Goal: Task Accomplishment & Management: Use online tool/utility

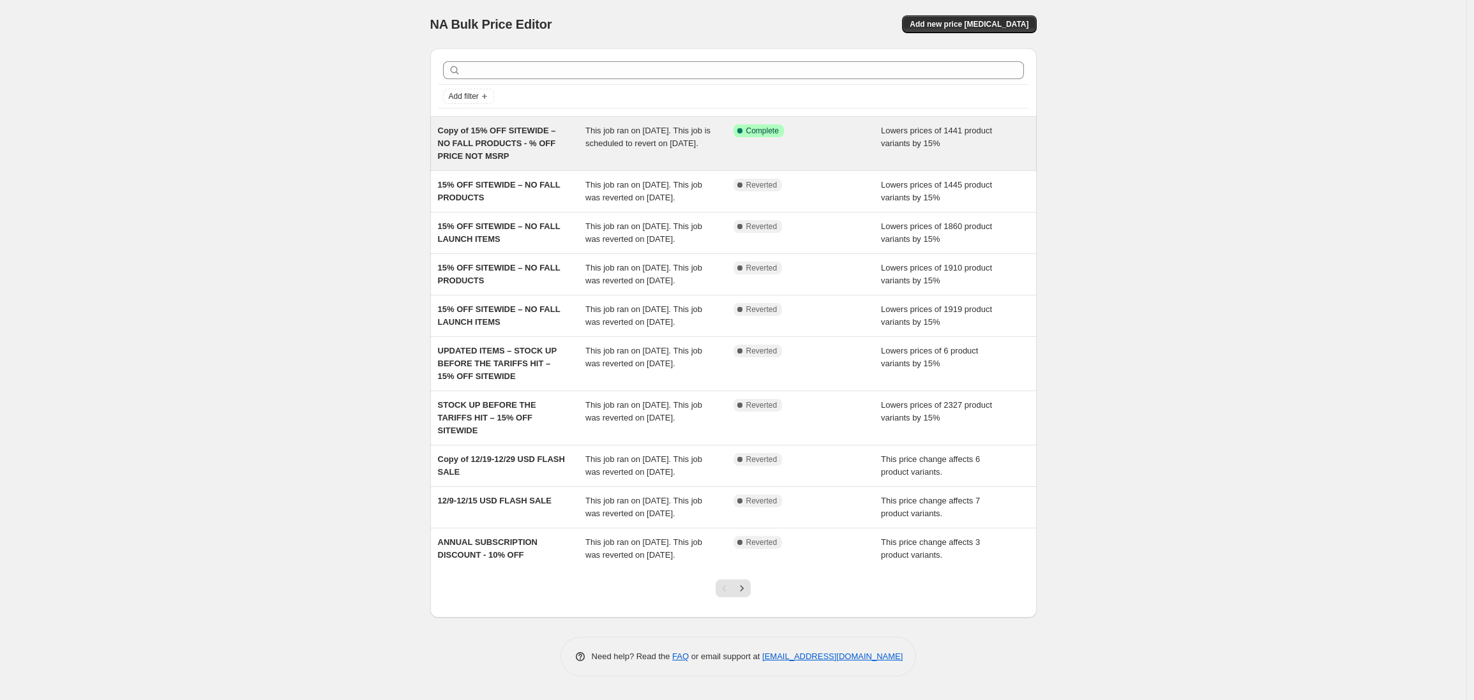
click at [539, 143] on span "Copy of 15% OFF SITEWIDE – NO FALL PRODUCTS - % OFF PRICE NOT MSRP" at bounding box center [497, 143] width 118 height 35
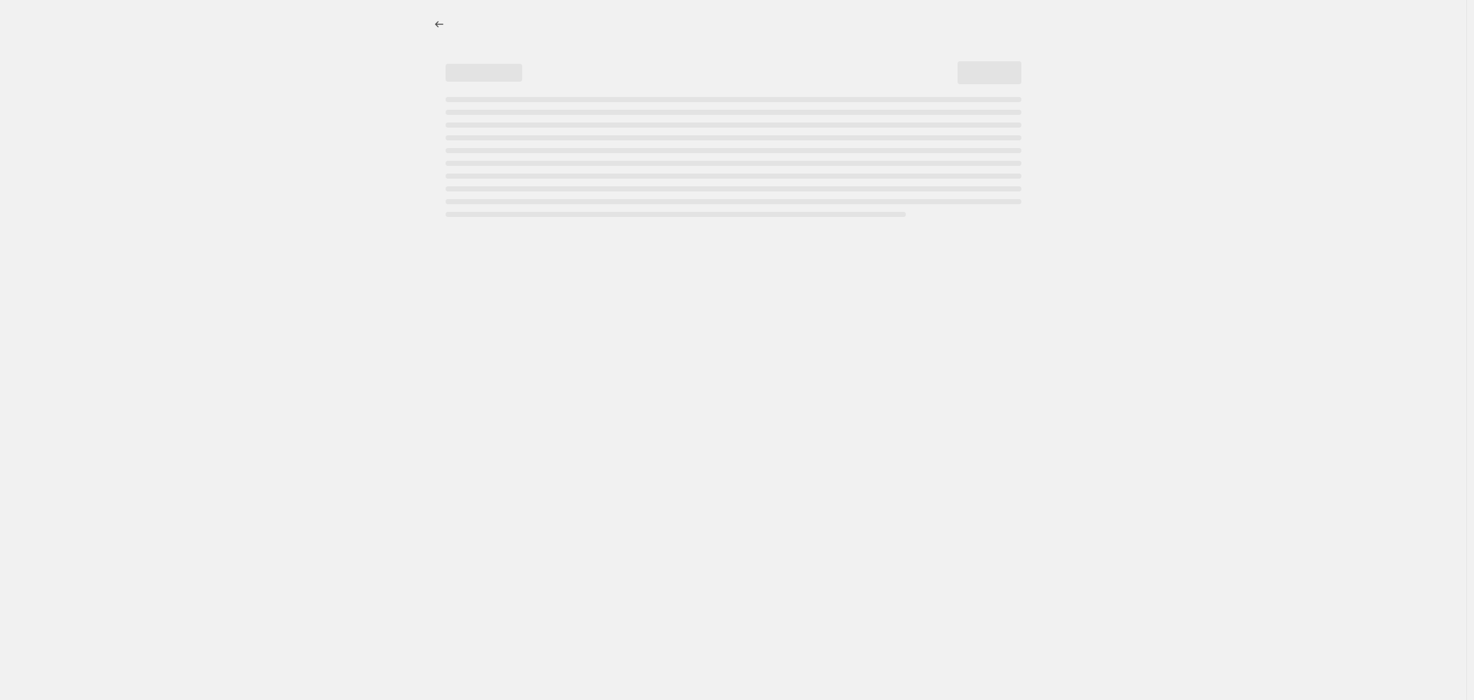
select select "percentage"
select select "product_status"
select select "not_equal"
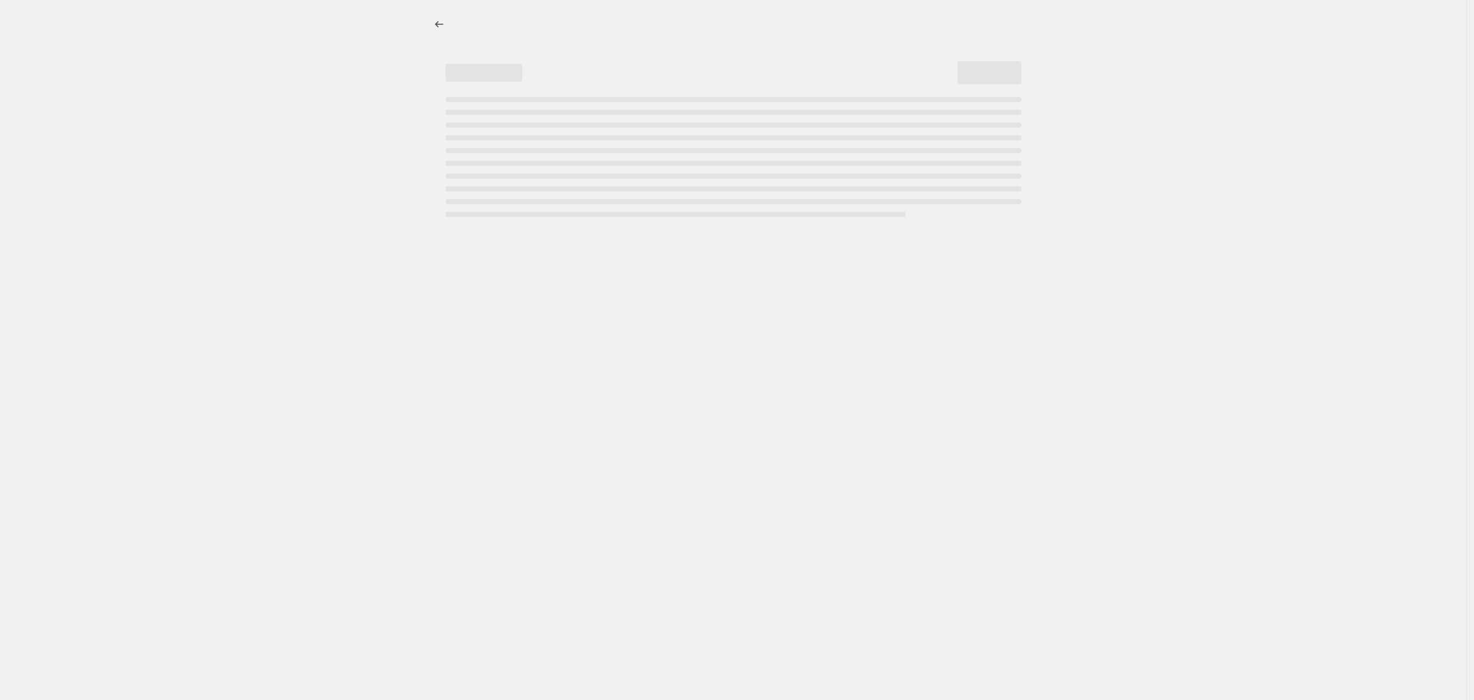
select select "not_equal"
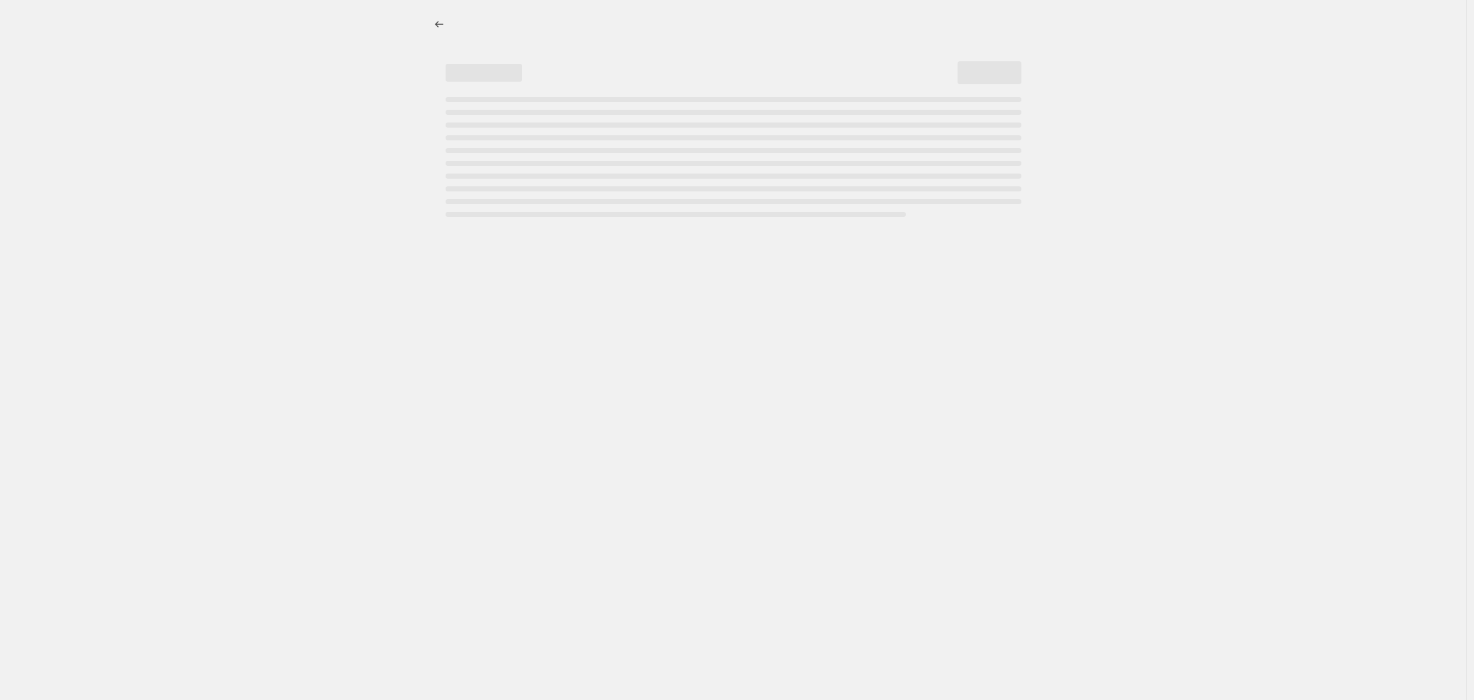
select select "not_equal"
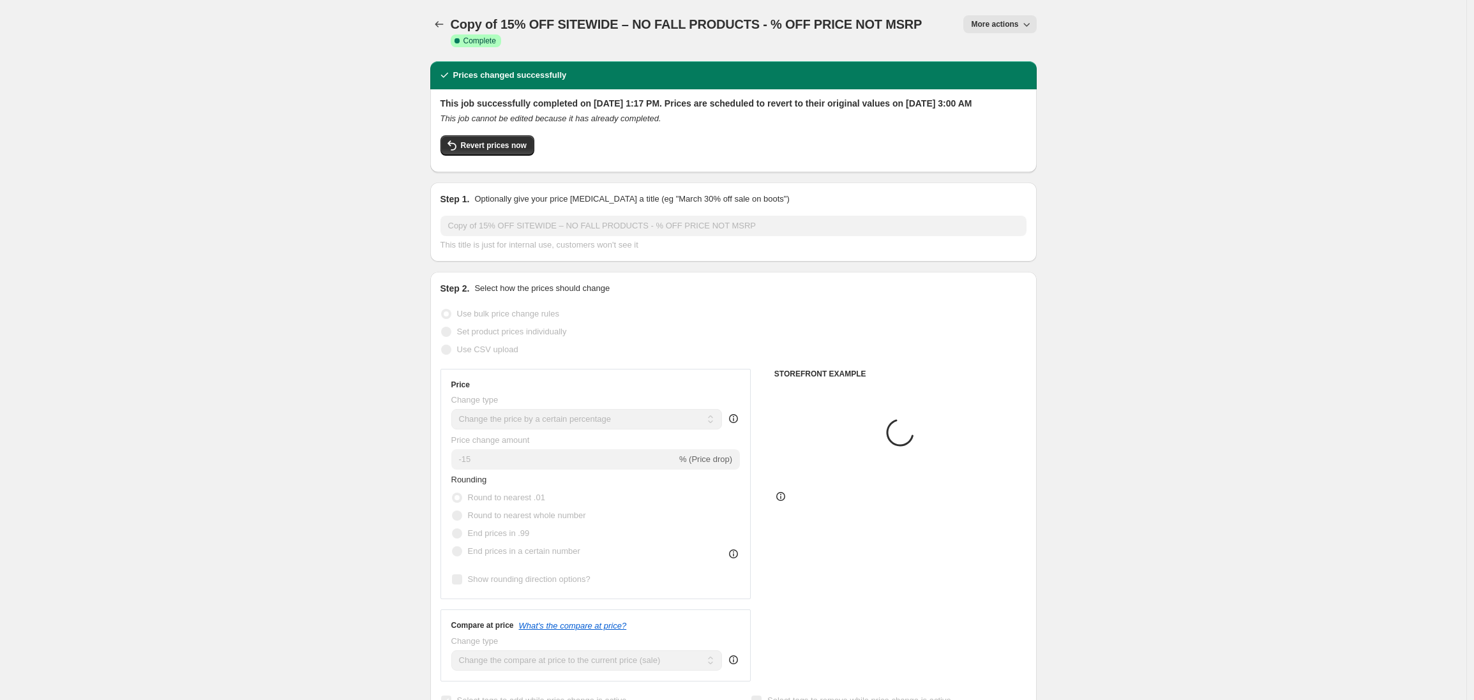
select select "tag"
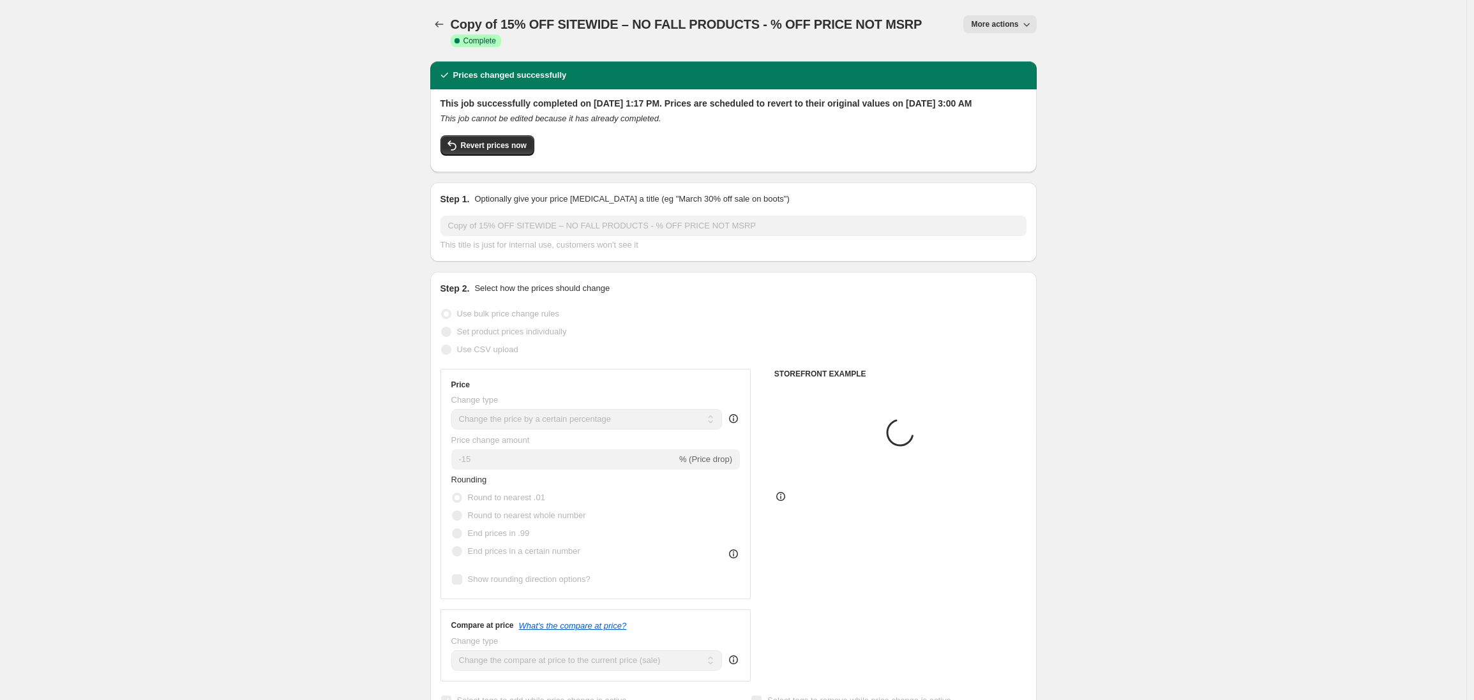
select select "tag"
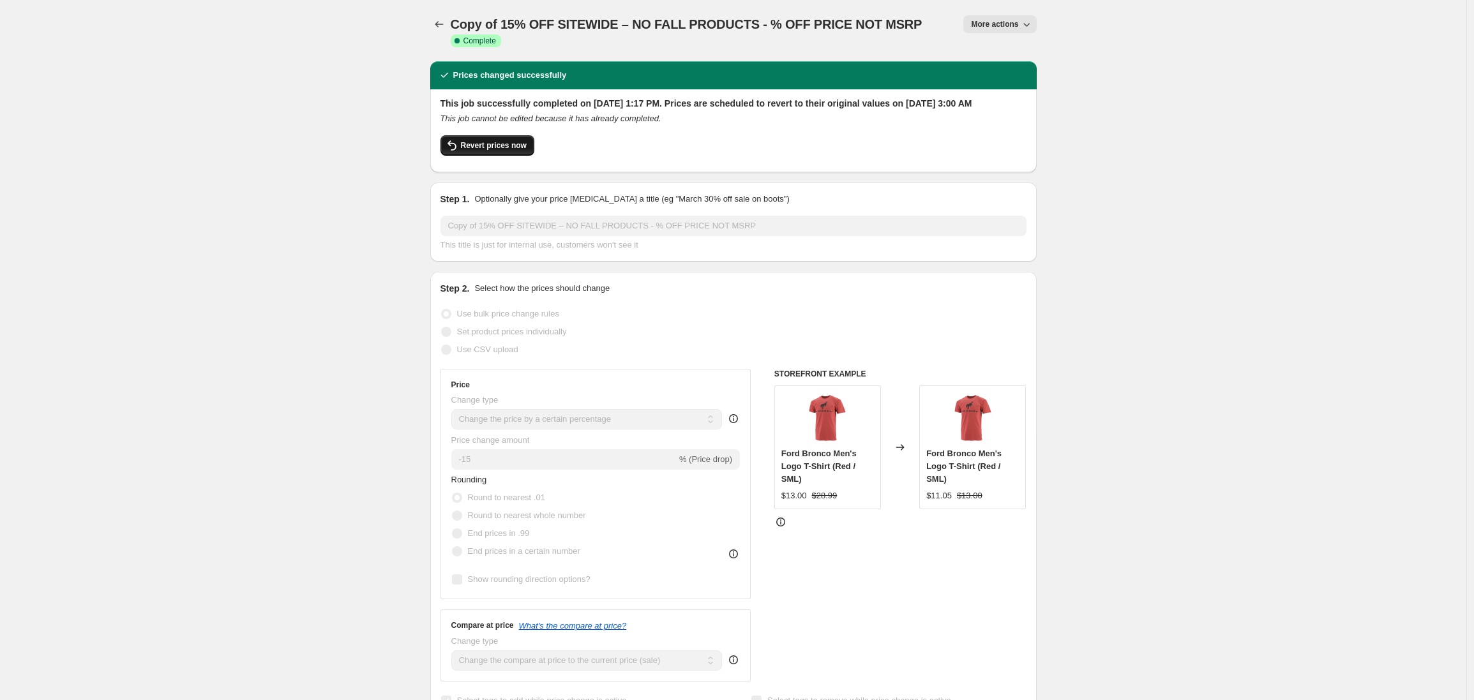
click at [506, 151] on span "Revert prices now" at bounding box center [494, 145] width 66 height 10
checkbox input "false"
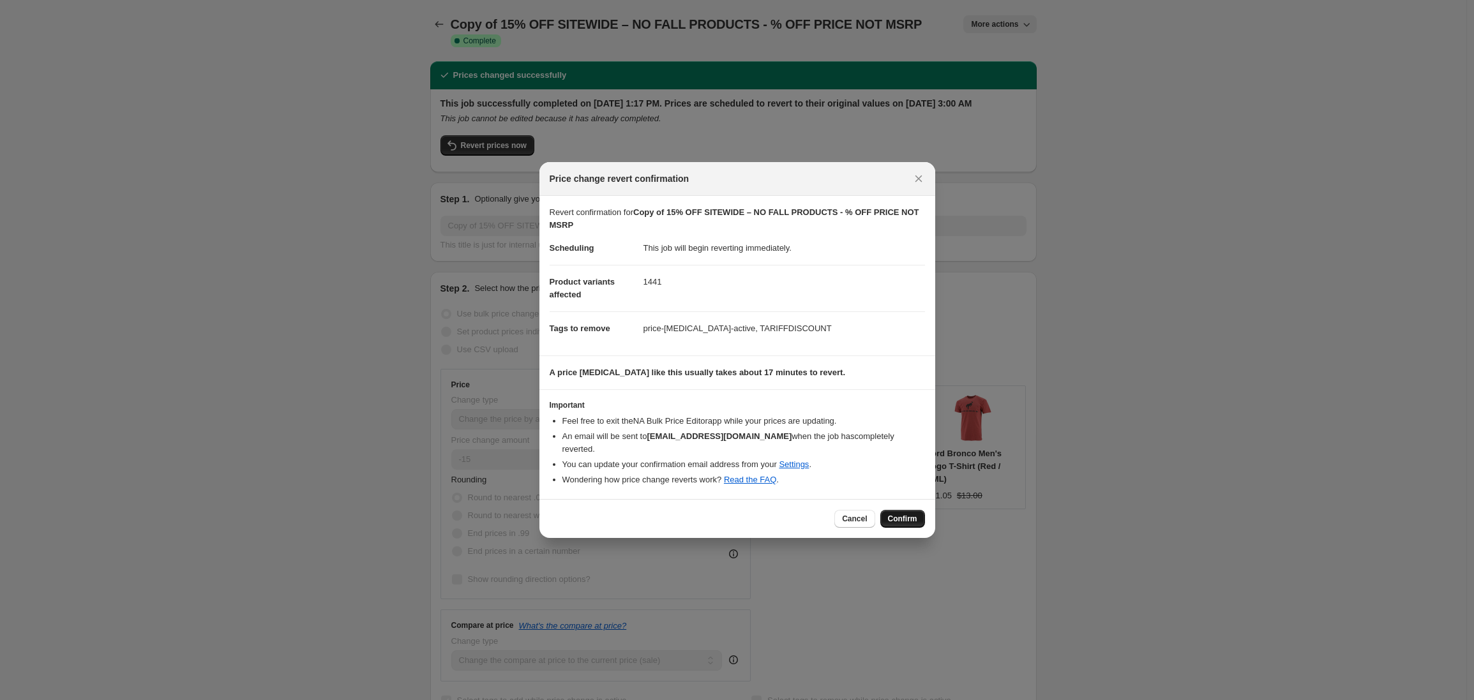
click at [907, 514] on span "Confirm" at bounding box center [902, 519] width 29 height 10
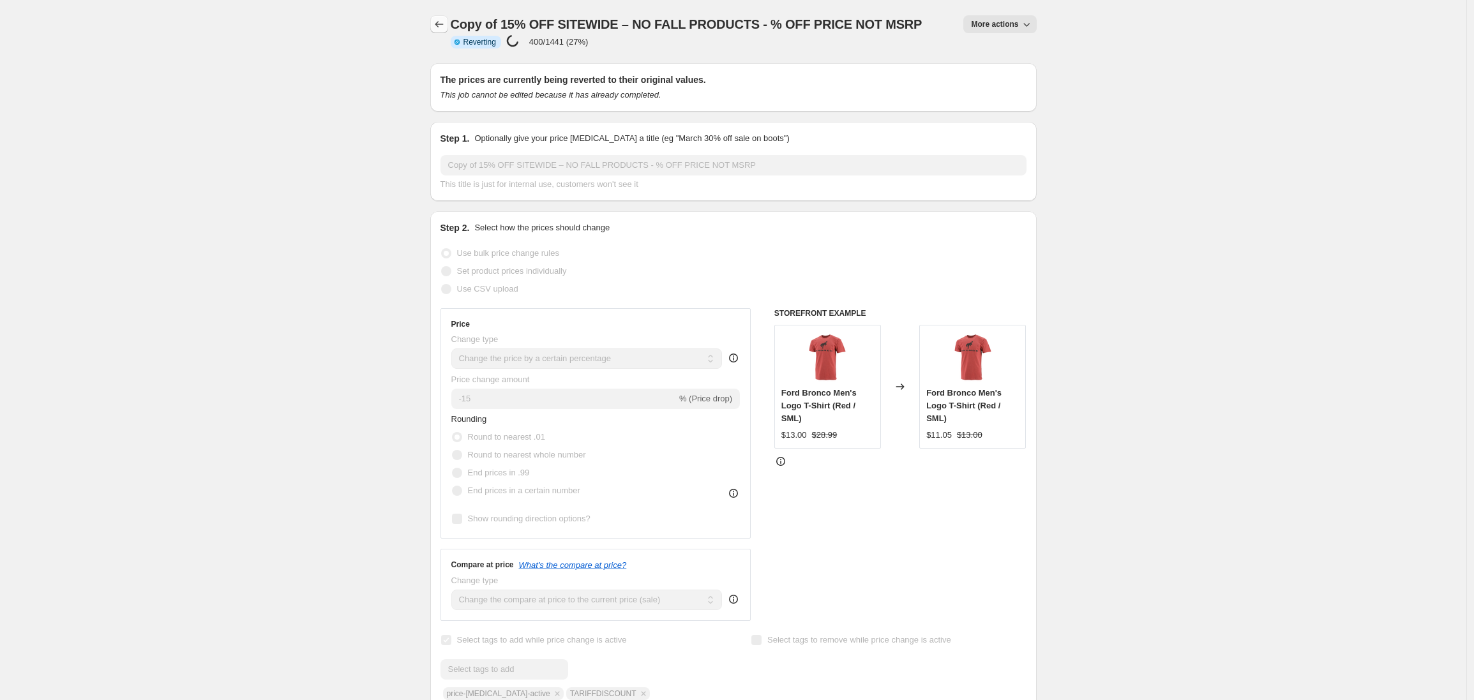
click at [438, 24] on icon "Price change jobs" at bounding box center [439, 24] width 13 height 13
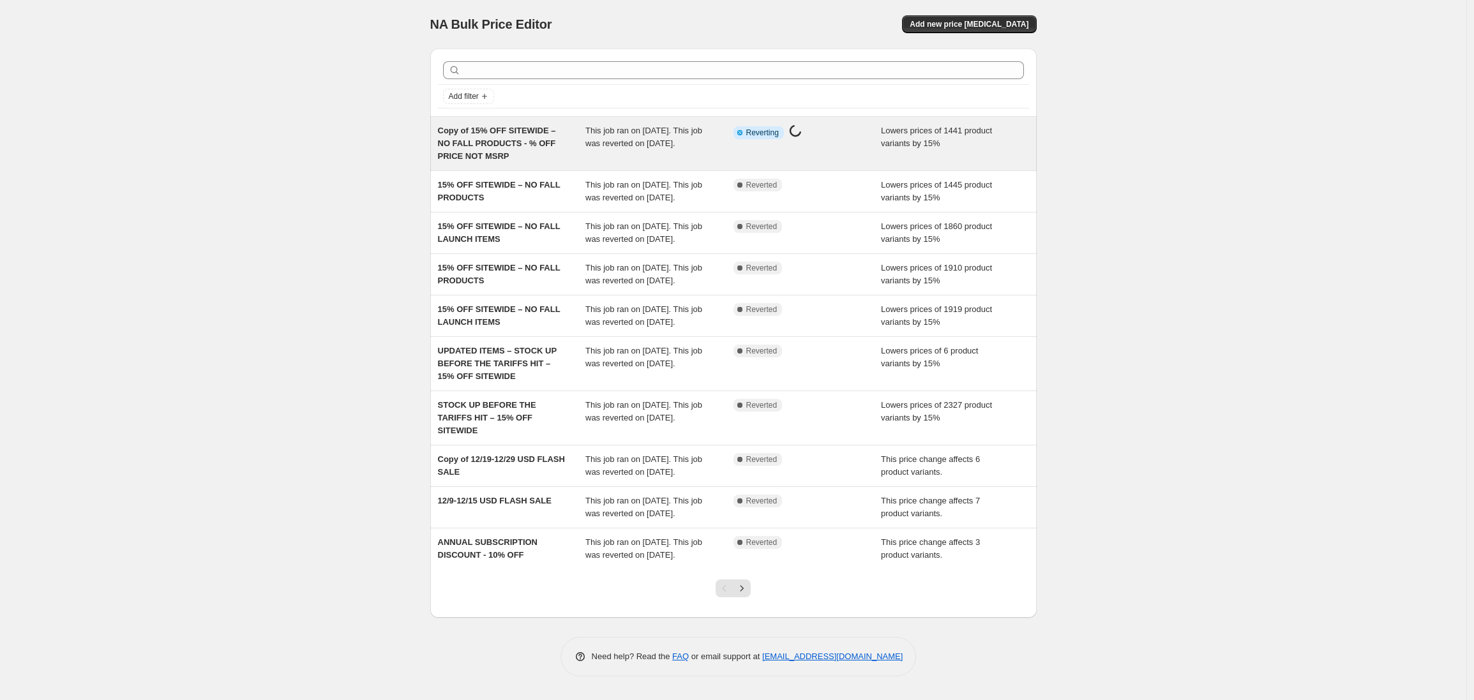
click at [517, 147] on span "Copy of 15% OFF SITEWIDE – NO FALL PRODUCTS - % OFF PRICE NOT MSRP" at bounding box center [497, 143] width 118 height 35
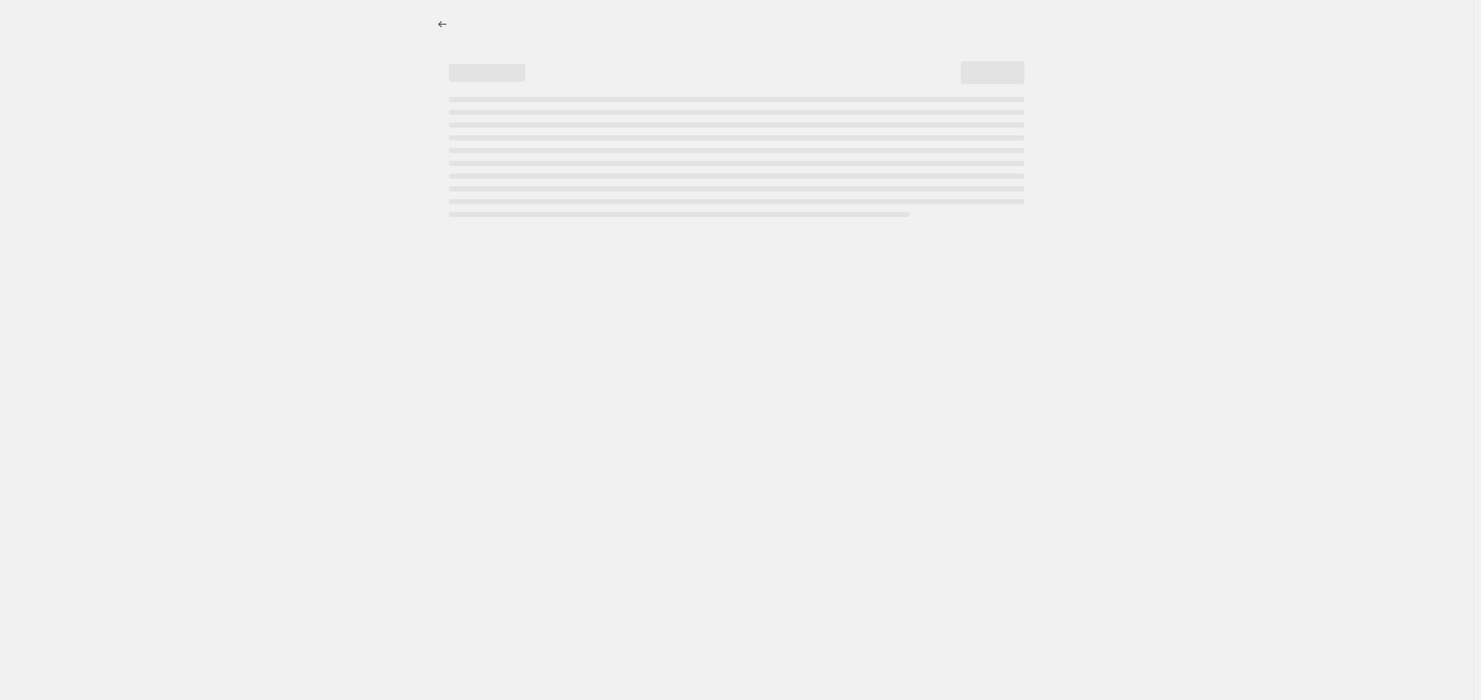
select select "percentage"
select select "product_status"
select select "tag"
select select "not_equal"
select select "tag"
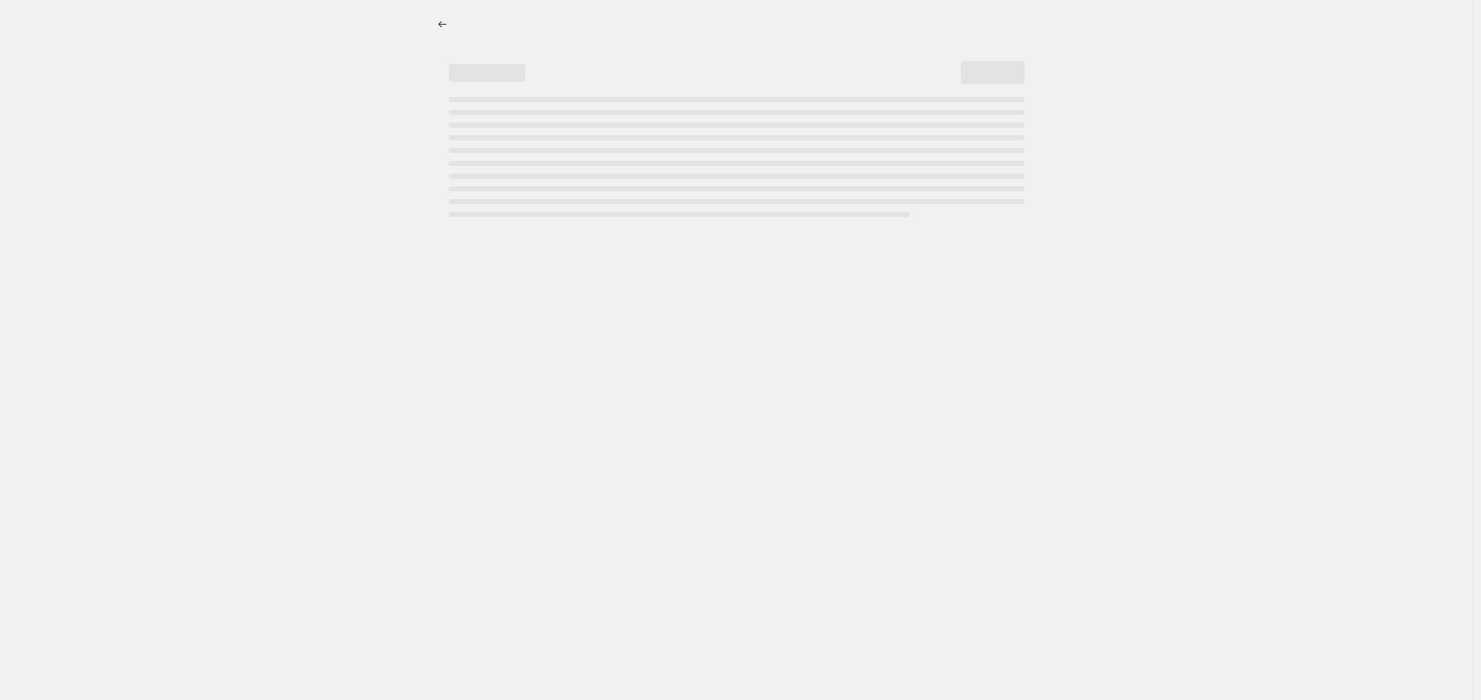
select select "not_equal"
select select "tag"
select select "not_equal"
select select "tag"
select select "not_equal"
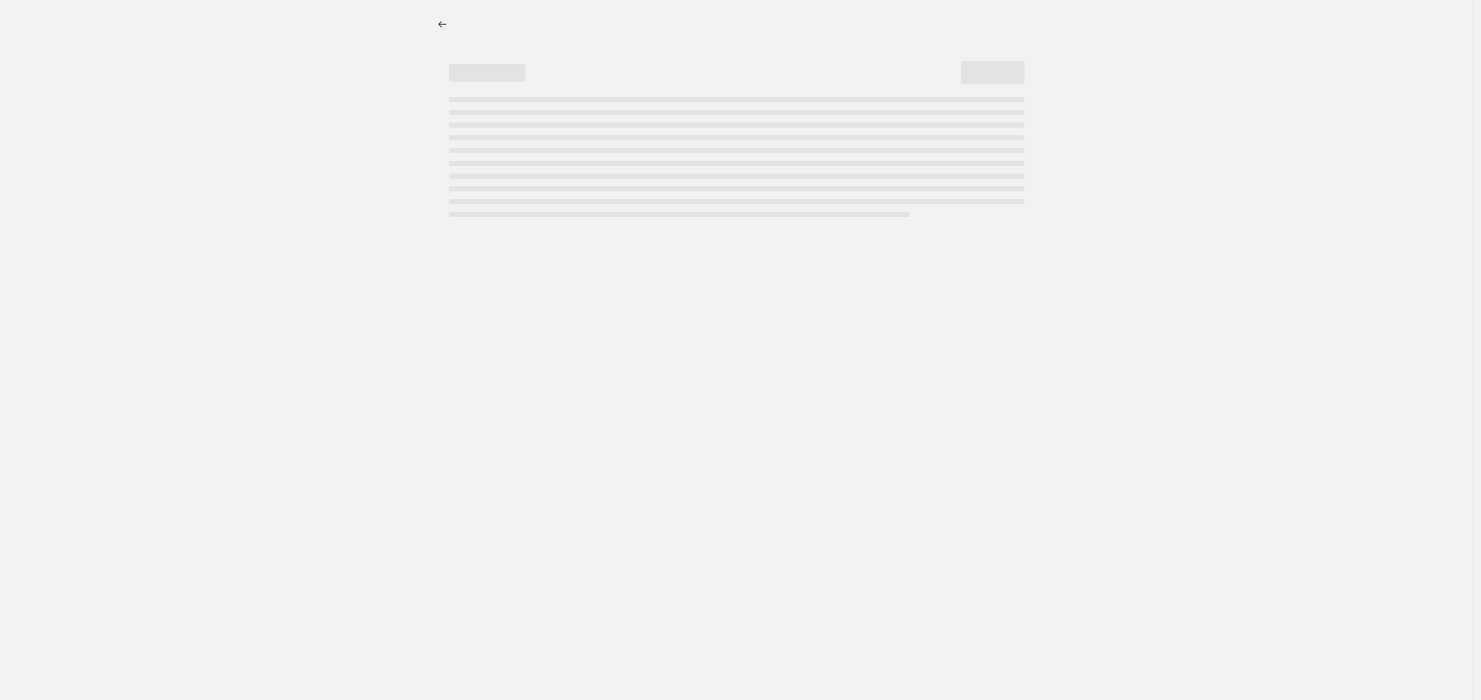
select select "tag"
select select "not_equal"
select select "tag"
select select "not_equal"
select select "tag"
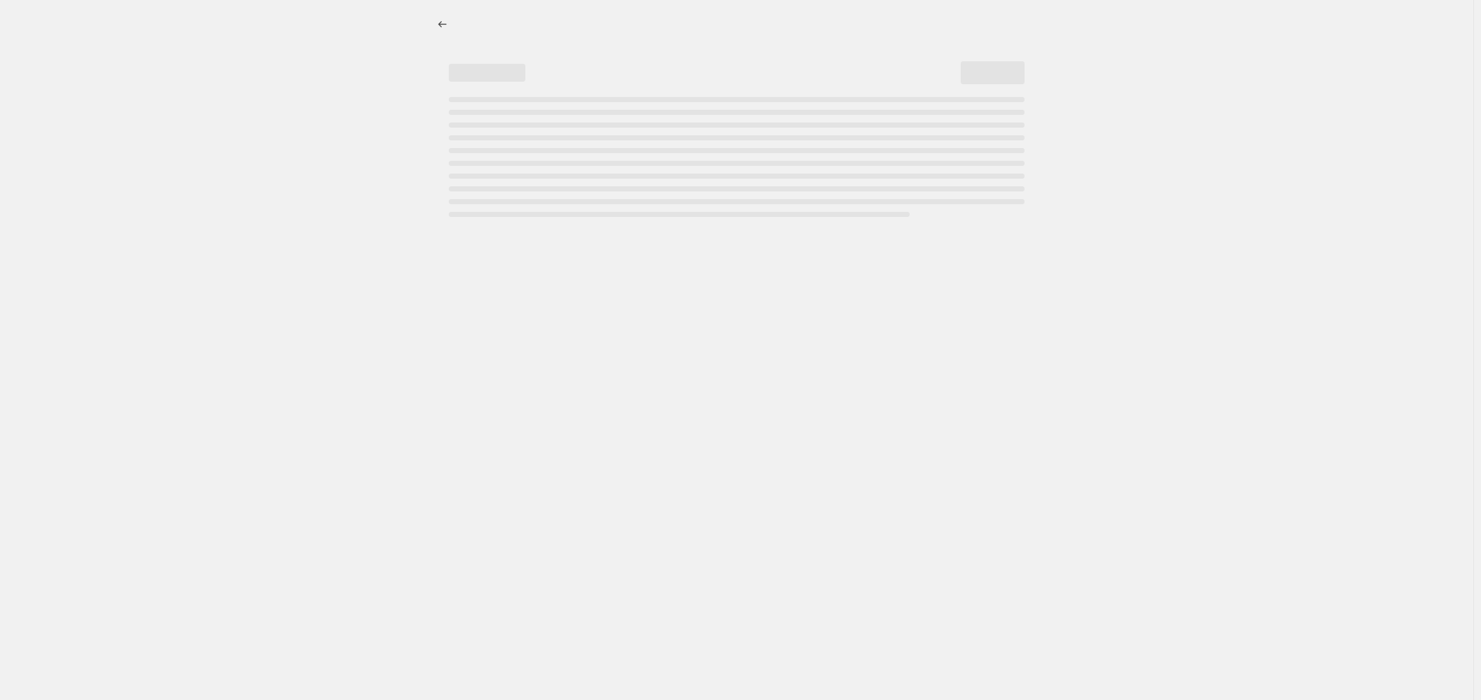
select select "not_equal"
select select "tag"
select select "not_equal"
select select "tag"
select select "not_equal"
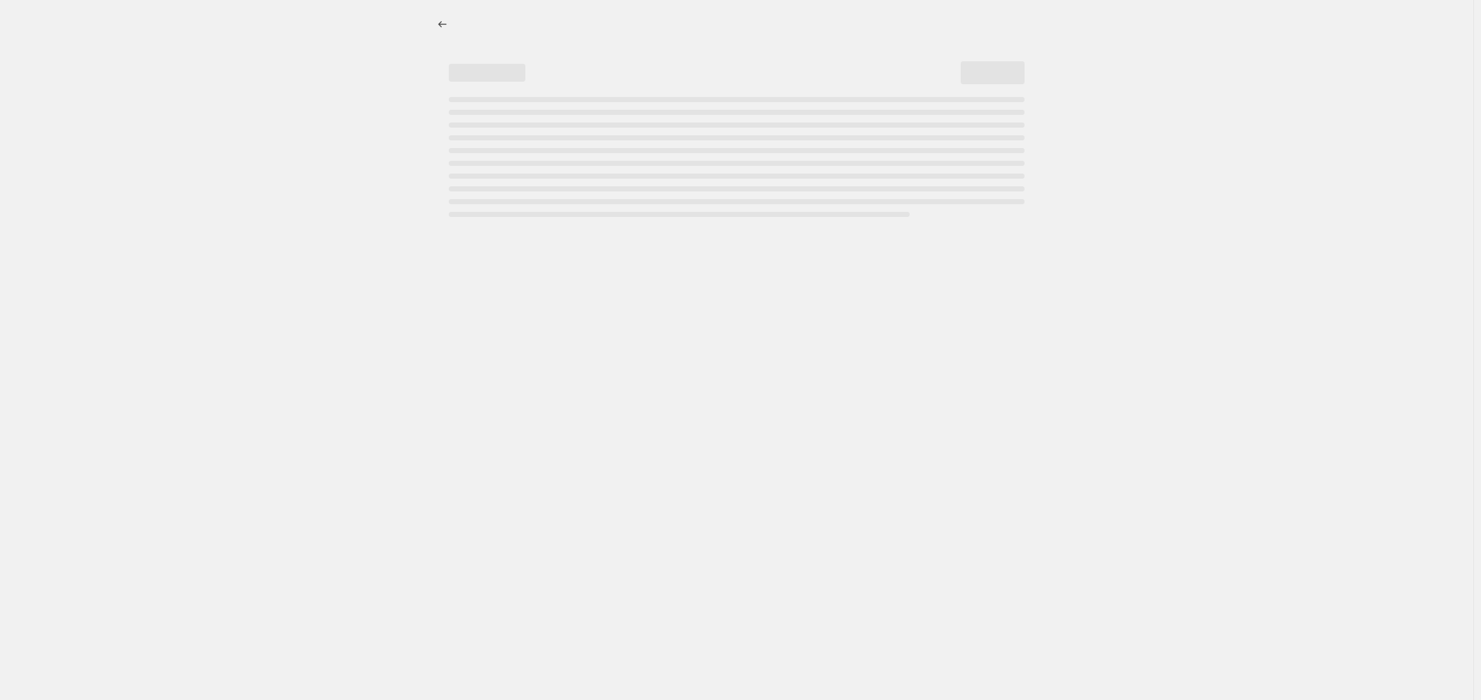
select select "tag"
select select "not_equal"
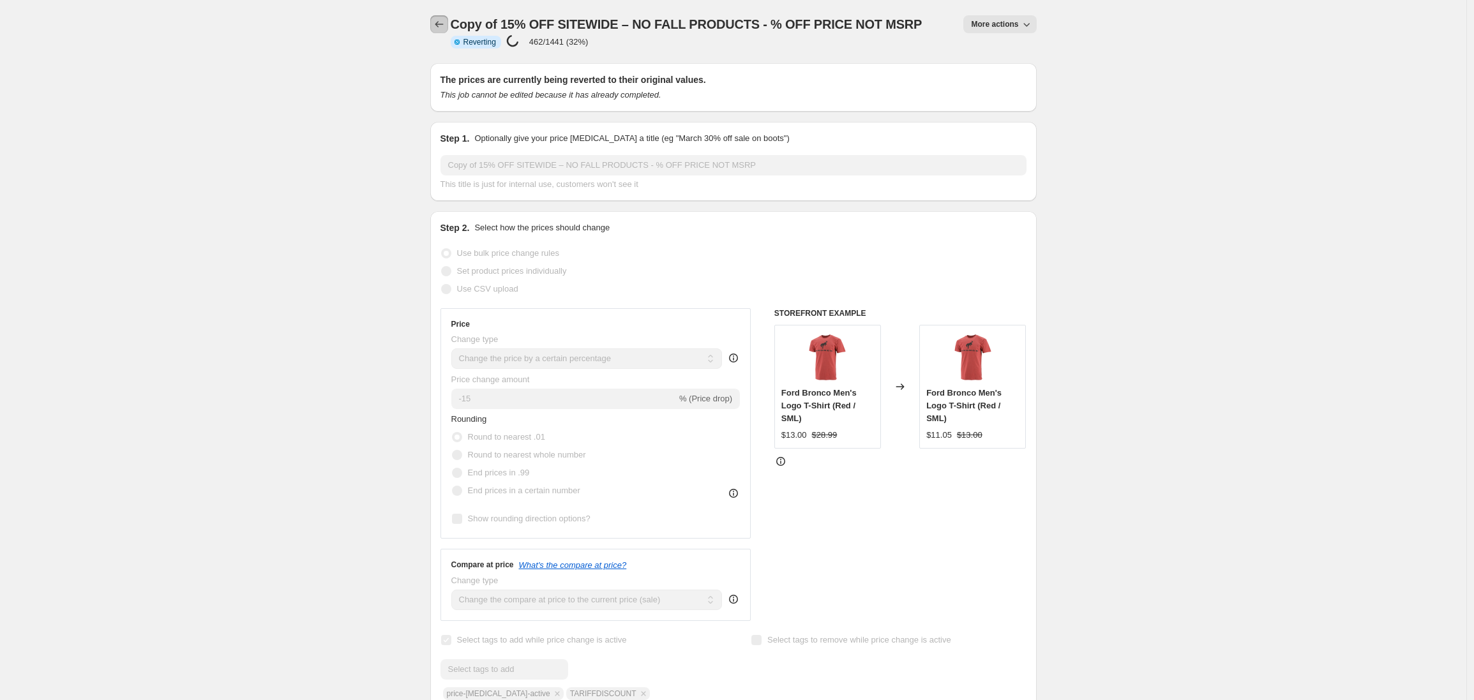
click at [442, 26] on icon "Price change jobs" at bounding box center [439, 24] width 13 height 13
